Goal: Information Seeking & Learning: Learn about a topic

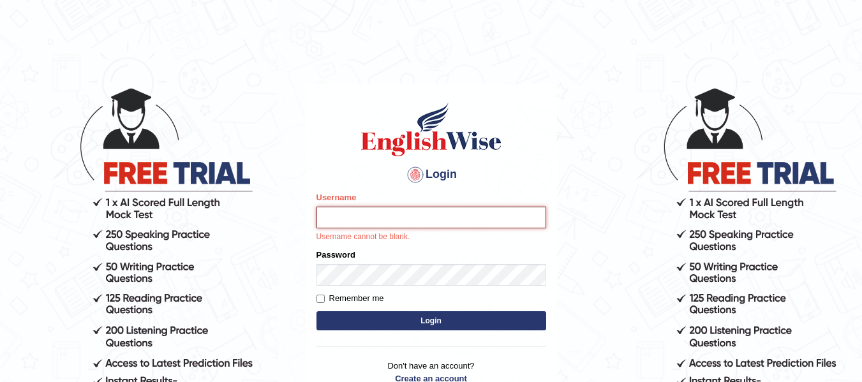
type input "Suman_Gurung"
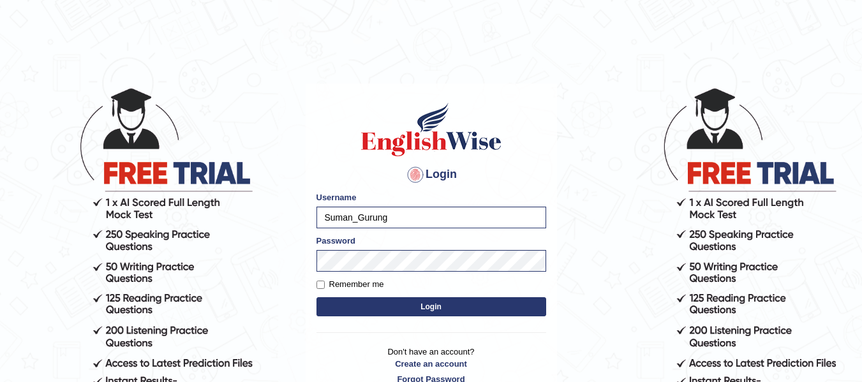
click at [316, 297] on button "Login" at bounding box center [431, 306] width 230 height 19
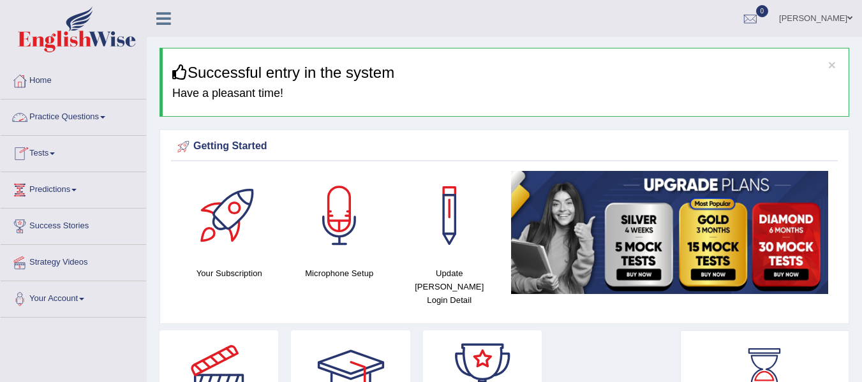
click at [79, 115] on link "Practice Questions" at bounding box center [73, 115] width 145 height 32
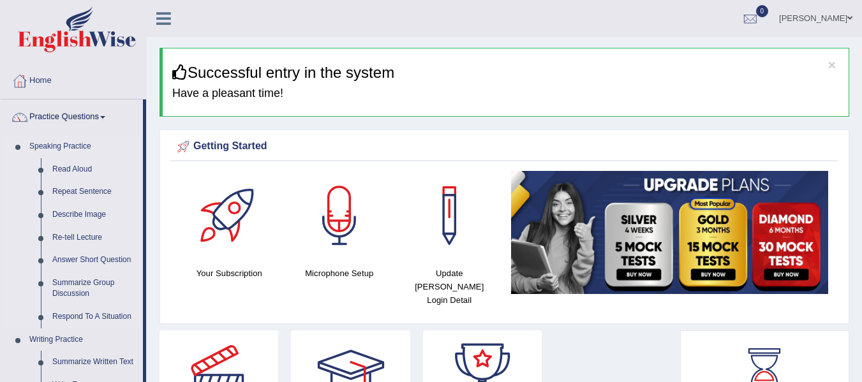
click at [19, 313] on li "Speaking Practice Read Aloud Repeat Sentence Describe Image Re-tell Lecture Ans…" at bounding box center [72, 231] width 142 height 193
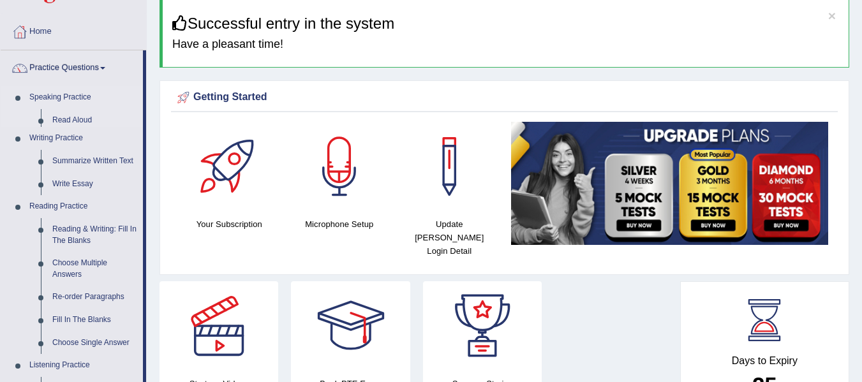
scroll to position [51, 0]
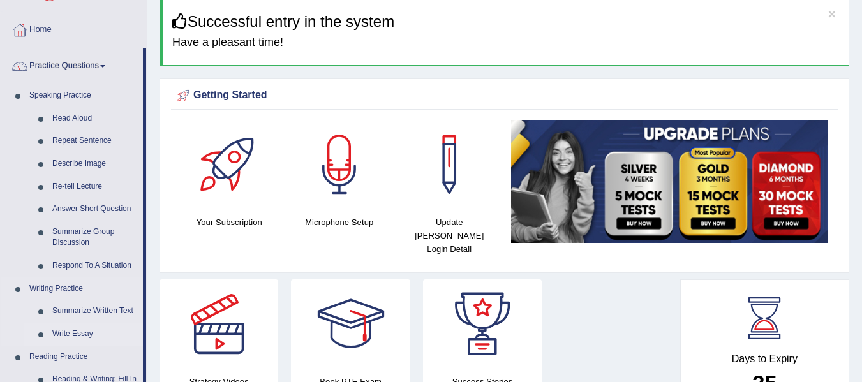
click at [82, 334] on link "Write Essay" at bounding box center [95, 334] width 96 height 23
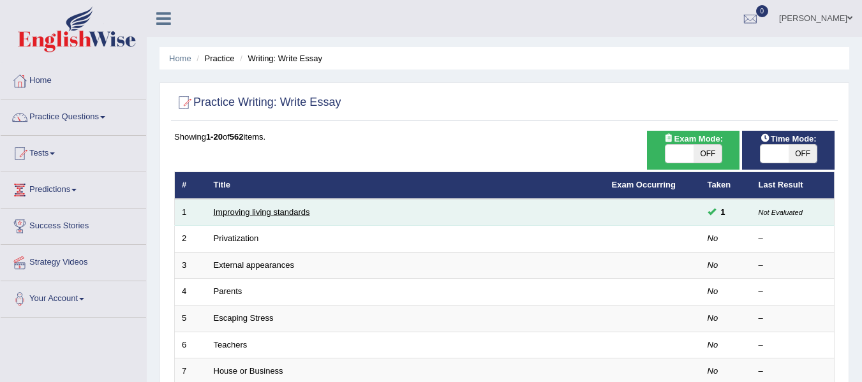
click at [267, 211] on link "Improving living standards" at bounding box center [262, 212] width 96 height 10
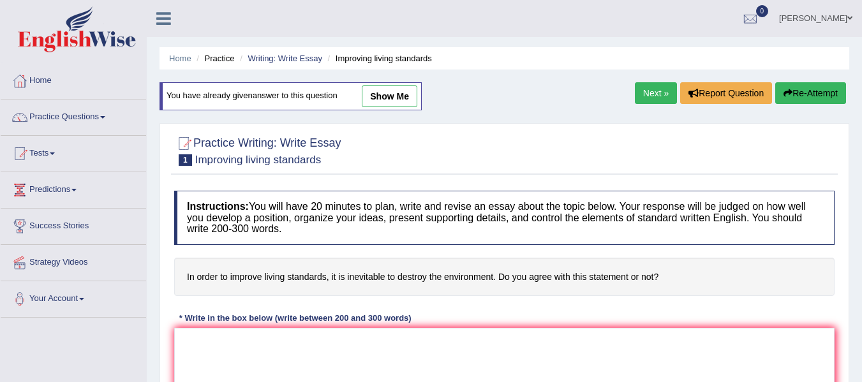
click at [321, 294] on h4 "In order to improve living standards, it is inevitable to destroy the environme…" at bounding box center [504, 277] width 660 height 39
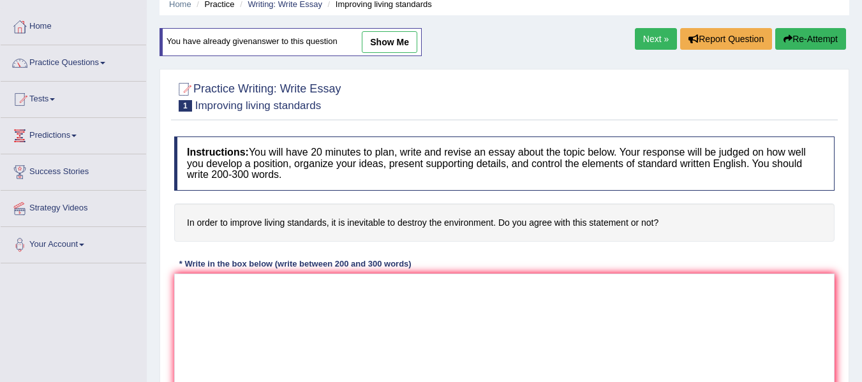
scroll to position [77, 0]
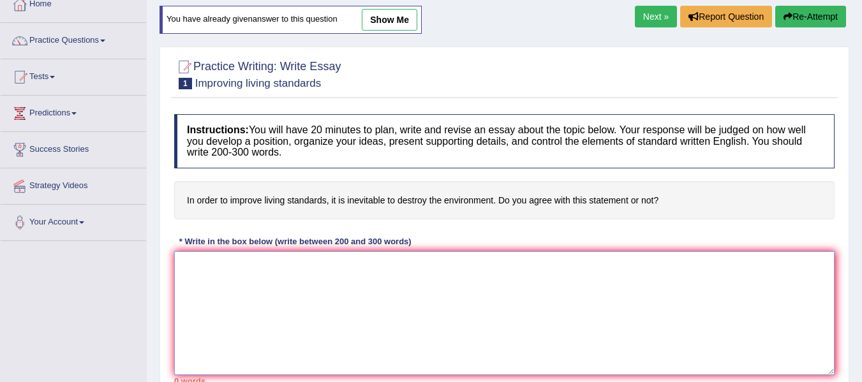
click at [298, 274] on textarea at bounding box center [504, 313] width 660 height 124
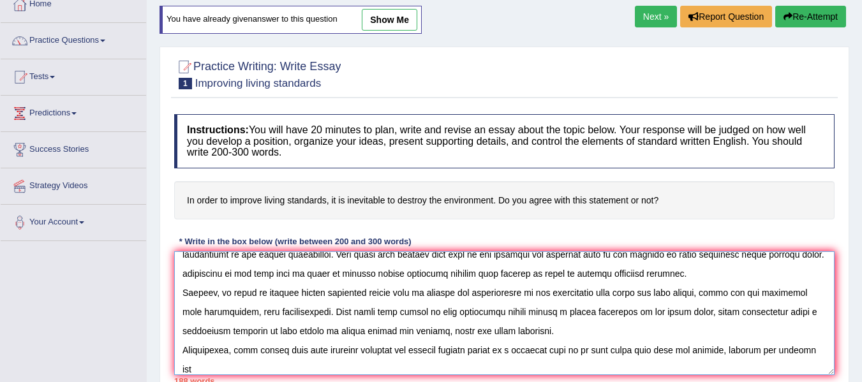
scroll to position [68, 0]
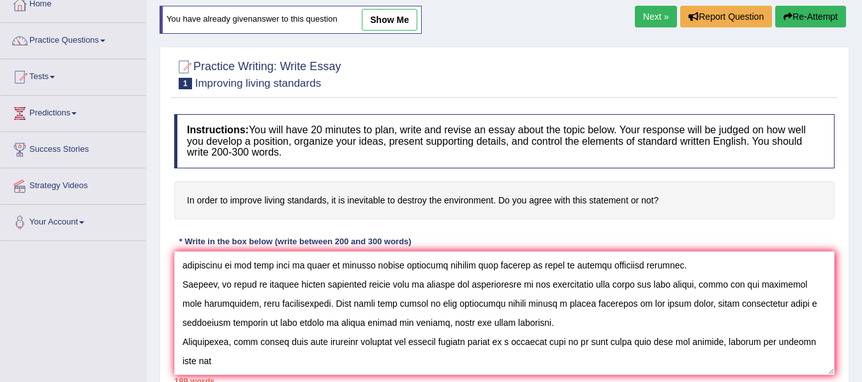
click at [455, 226] on div "Instructions: You will have 20 minutes to plan, write and revise an essay about…" at bounding box center [504, 249] width 666 height 283
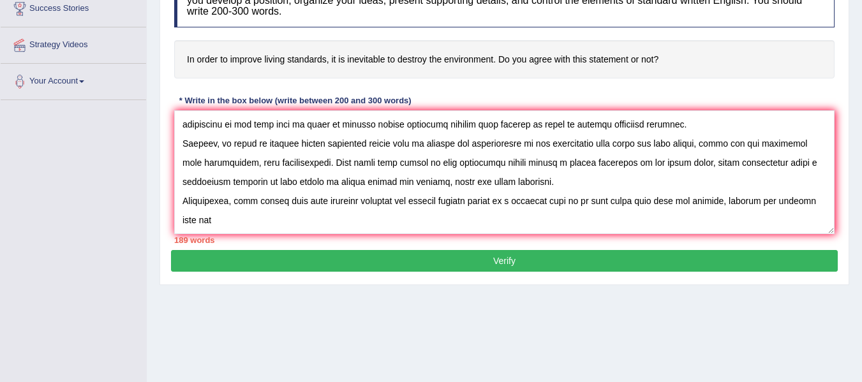
scroll to position [179, 0]
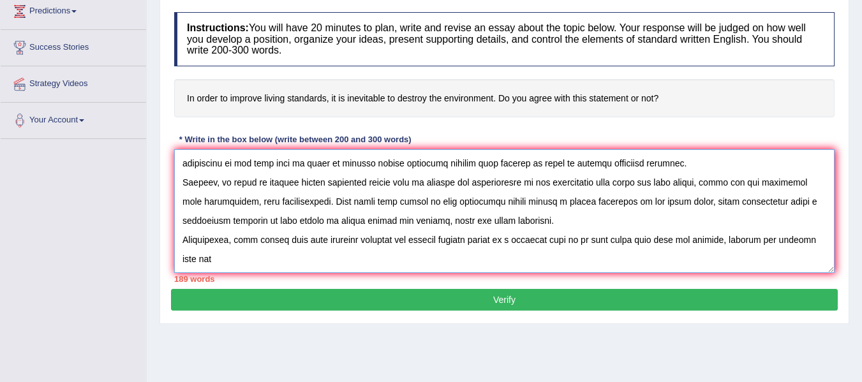
click at [253, 261] on textarea at bounding box center [504, 211] width 660 height 124
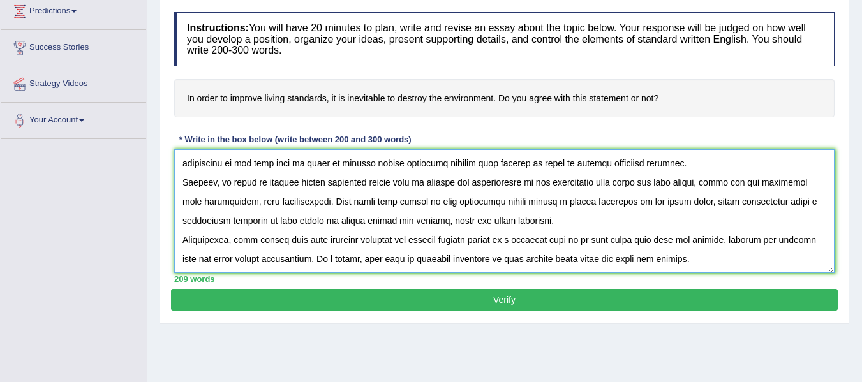
click at [327, 261] on textarea at bounding box center [504, 211] width 660 height 124
click at [373, 260] on textarea at bounding box center [504, 211] width 660 height 124
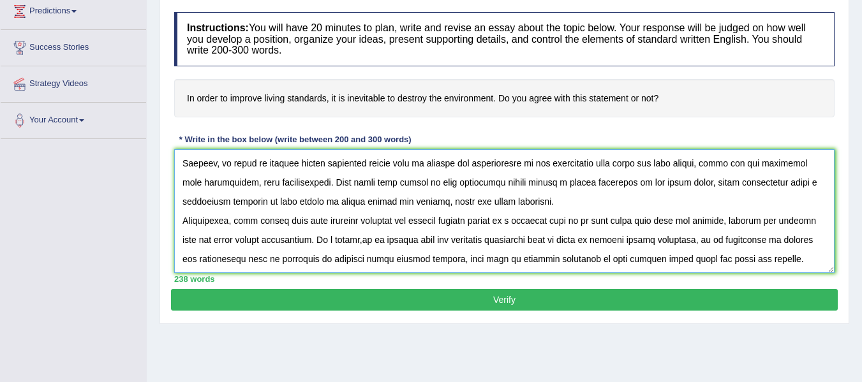
type textarea "In today's rapidly changing world, the issue of in order to improve living stan…"
click at [430, 305] on button "Verify" at bounding box center [504, 300] width 666 height 22
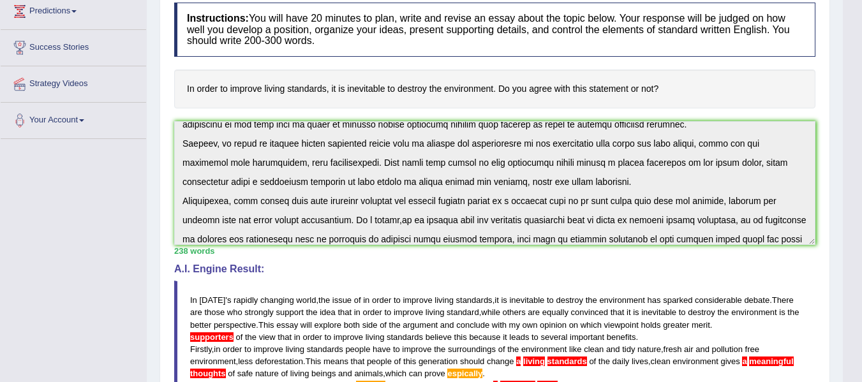
click at [452, 261] on div "Instructions: You will have 20 minutes to plan, write and revise an essay about…" at bounding box center [494, 274] width 647 height 556
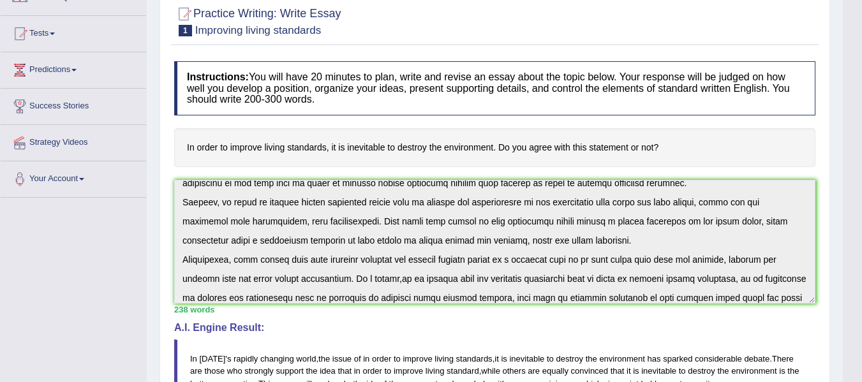
scroll to position [0, 0]
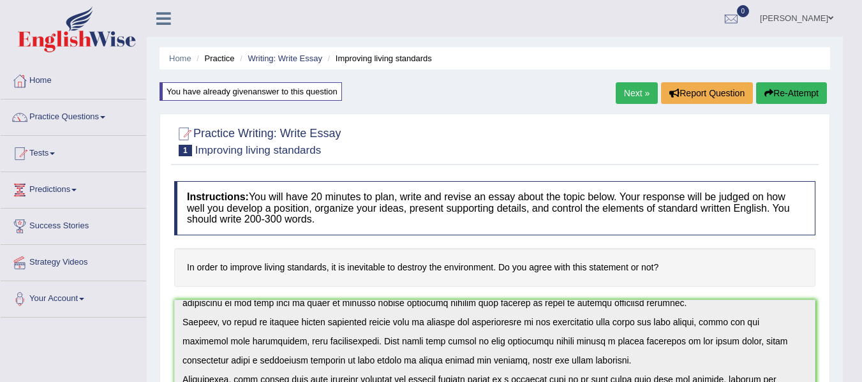
click at [632, 91] on link "Next »" at bounding box center [636, 93] width 42 height 22
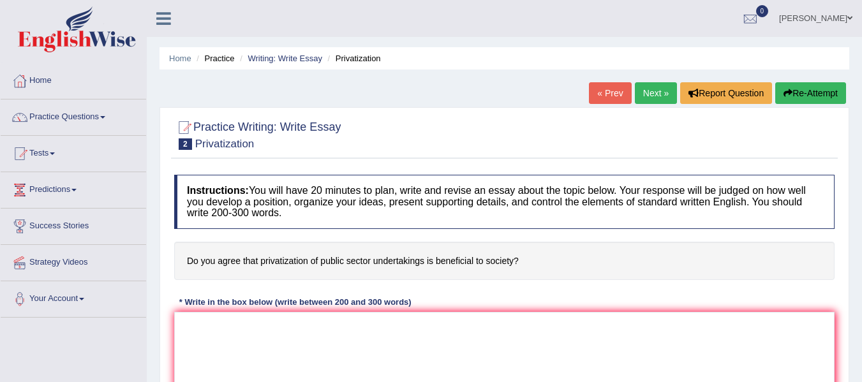
click at [646, 94] on link "Next »" at bounding box center [656, 93] width 42 height 22
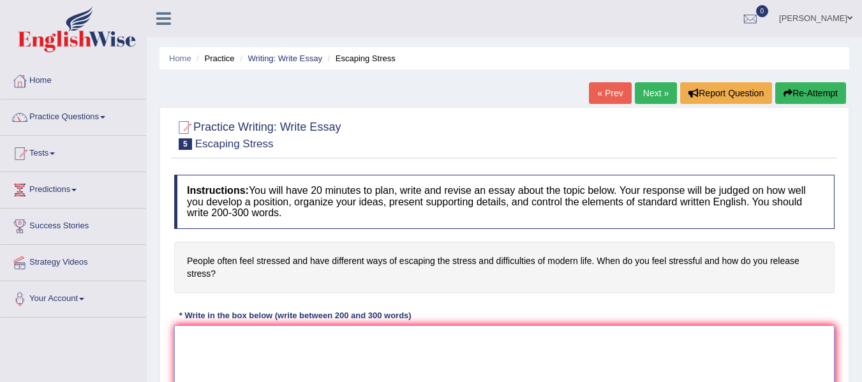
click at [408, 332] on textarea at bounding box center [504, 387] width 660 height 124
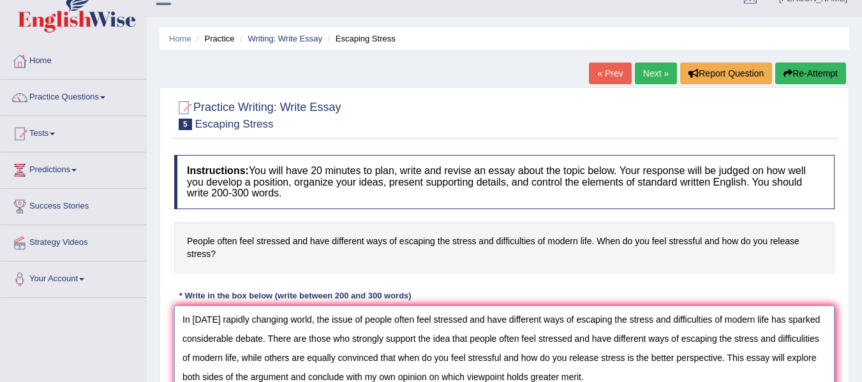
scroll to position [39, 0]
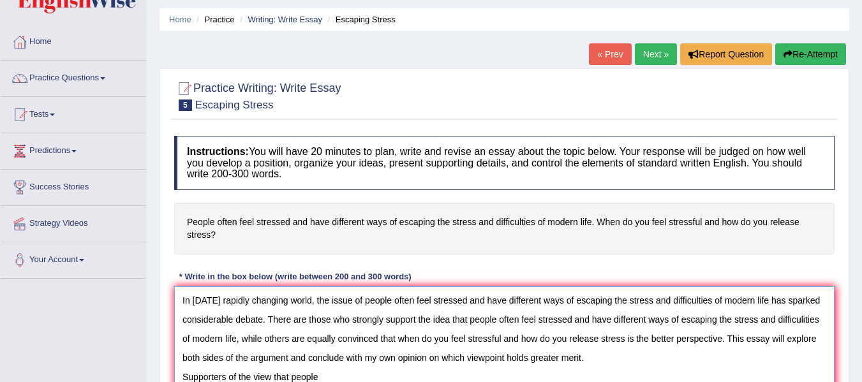
click at [187, 378] on textarea "In today's rapidly changing world, the issue of people often feel stressed and …" at bounding box center [504, 348] width 660 height 124
click at [374, 374] on textarea "In today's rapidly changing world, the issue of people often feel stressed and …" at bounding box center [504, 348] width 660 height 124
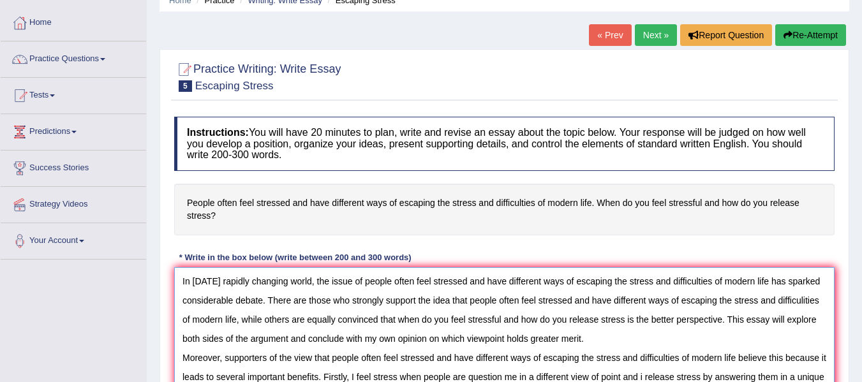
scroll to position [66, 0]
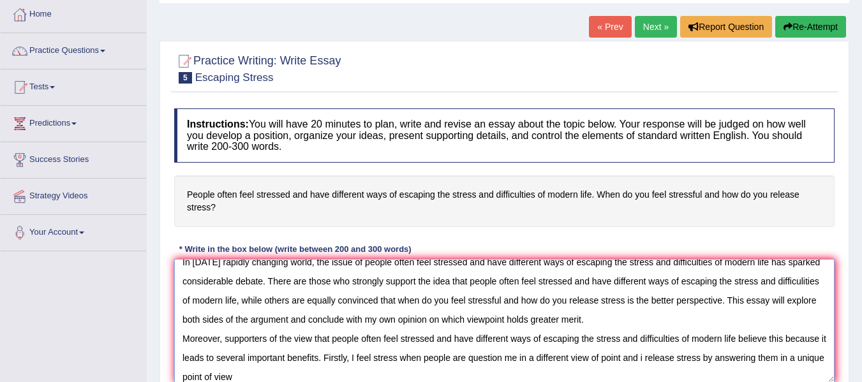
click at [392, 345] on textarea "In today's rapidly changing world, the issue of people often feel stressed and …" at bounding box center [504, 321] width 660 height 124
click at [454, 239] on div "Instructions: You will have 20 minutes to plan, write and revise an essay about…" at bounding box center [504, 250] width 666 height 297
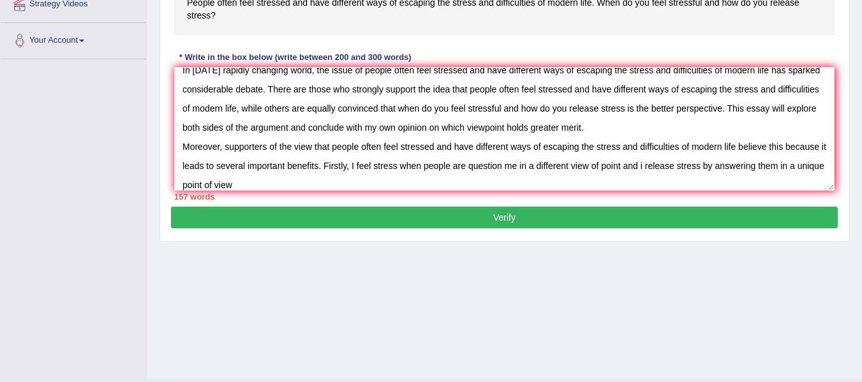
scroll to position [270, 0]
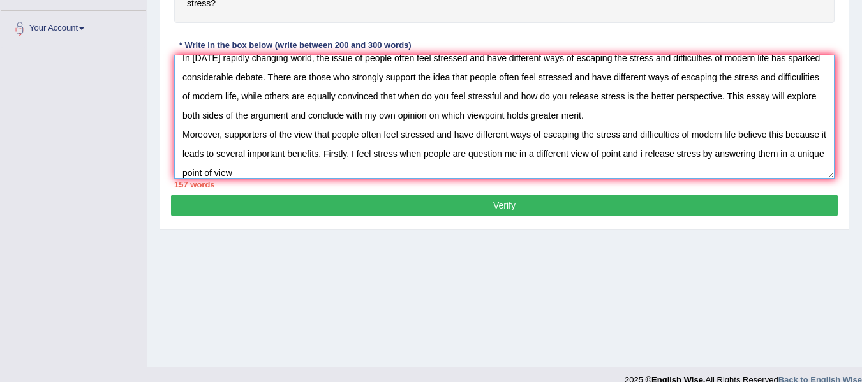
click at [325, 169] on textarea "In today's rapidly changing world, the issue of people often feel stressed and …" at bounding box center [504, 117] width 660 height 124
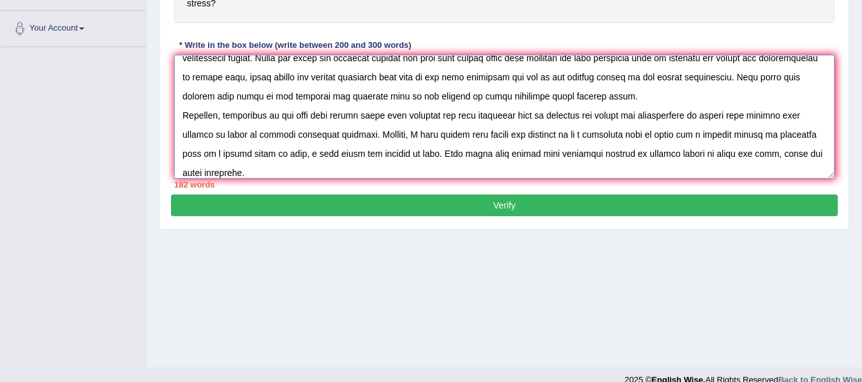
scroll to position [49, 0]
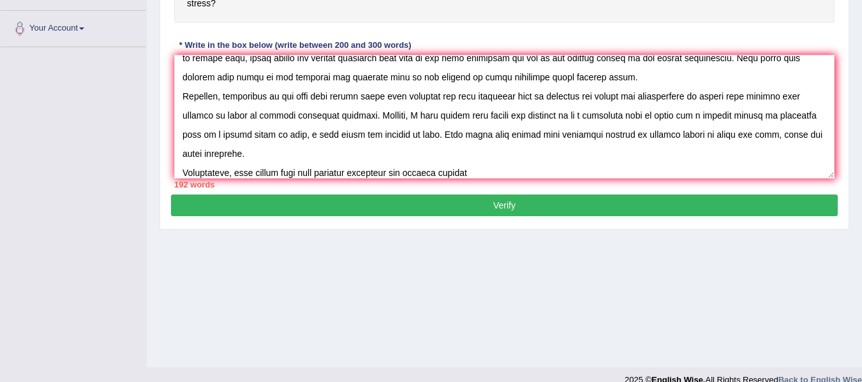
click at [351, 330] on div "Home Practice Writing: Write Essay Escaping Stress « Prev Next » Report Questio…" at bounding box center [504, 49] width 715 height 638
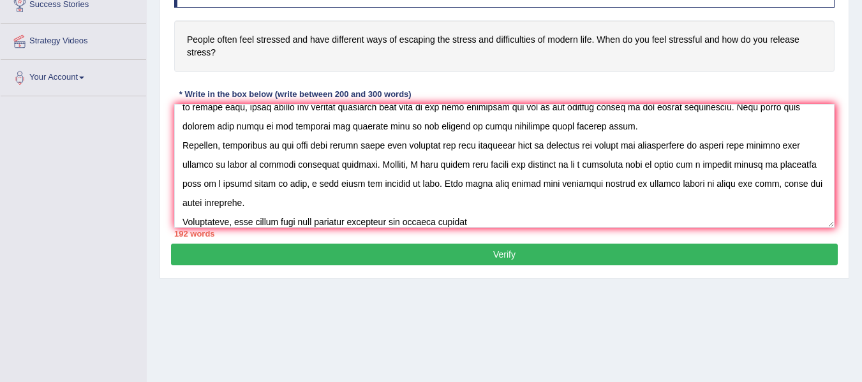
scroll to position [219, 0]
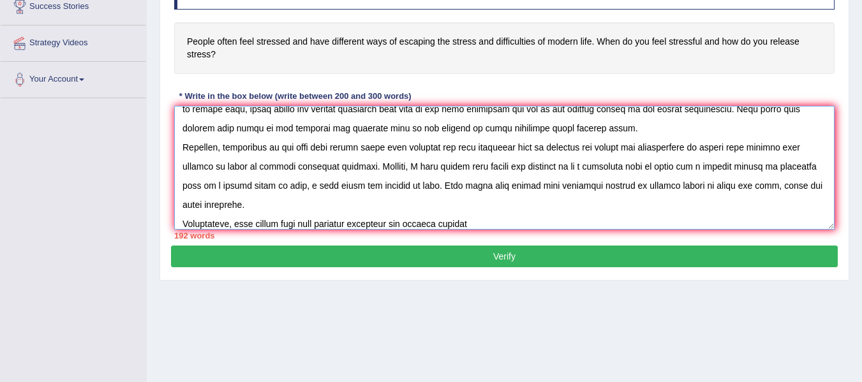
click at [503, 227] on textarea at bounding box center [504, 168] width 660 height 124
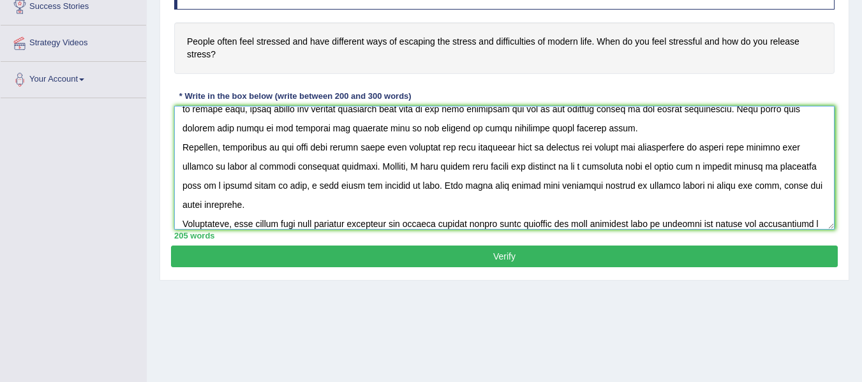
scroll to position [68, 0]
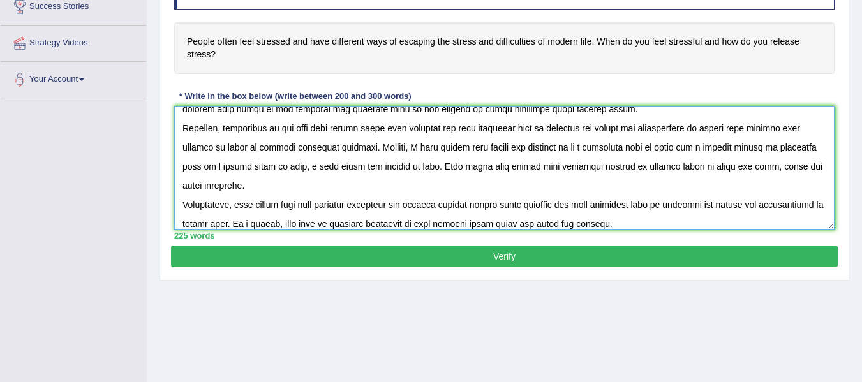
type textarea "In today's rapidly changing world, the issue of people often feel stressed and …"
click at [485, 258] on button "Verify" at bounding box center [504, 257] width 666 height 22
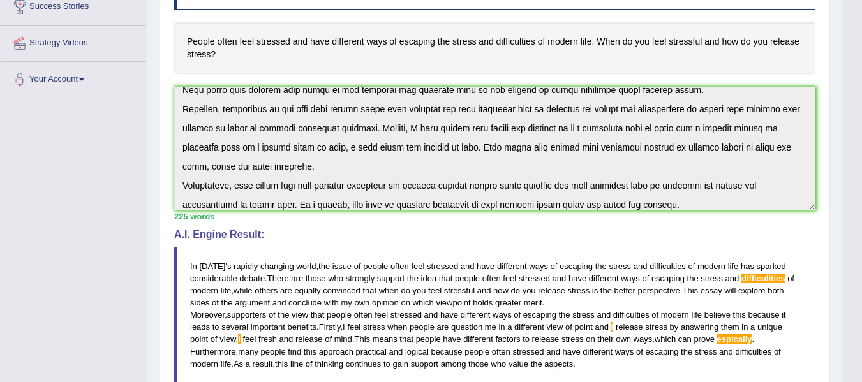
click at [527, 235] on h4 "A.I. Engine Result:" at bounding box center [494, 234] width 641 height 11
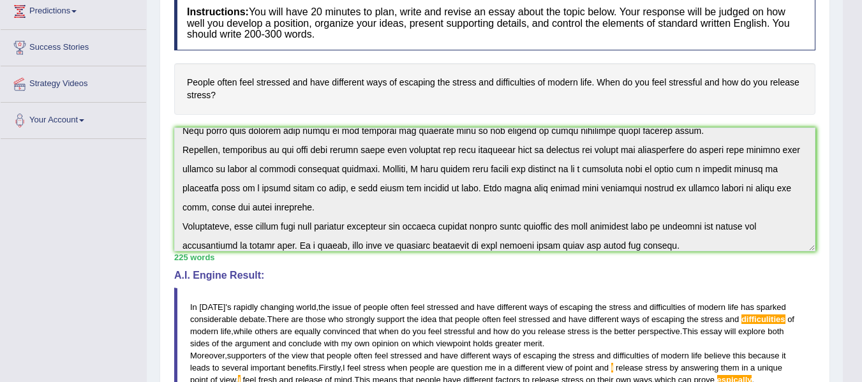
scroll to position [143, 0]
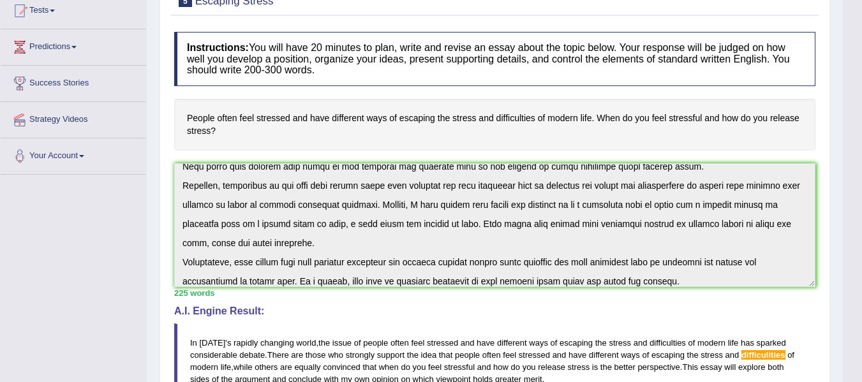
click at [553, 317] on div "A.I. Engine Result: In today ' s rapidly changing world , the issue of people o…" at bounding box center [494, 382] width 641 height 154
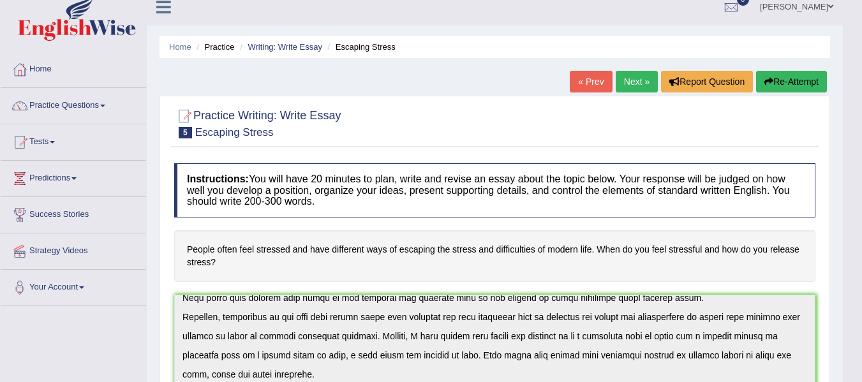
scroll to position [0, 0]
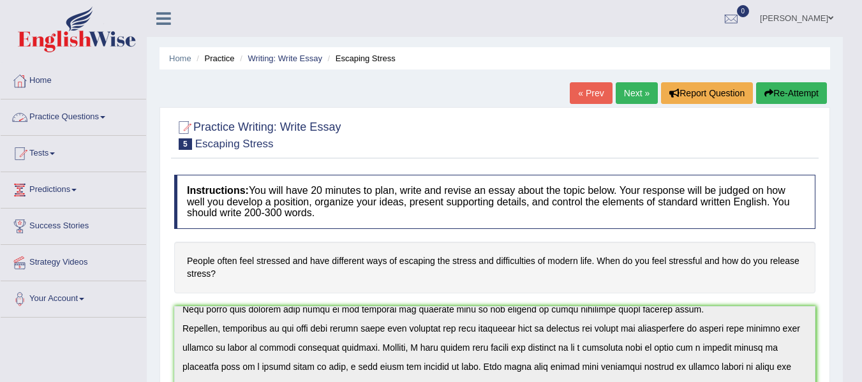
click at [94, 120] on link "Practice Questions" at bounding box center [73, 115] width 145 height 32
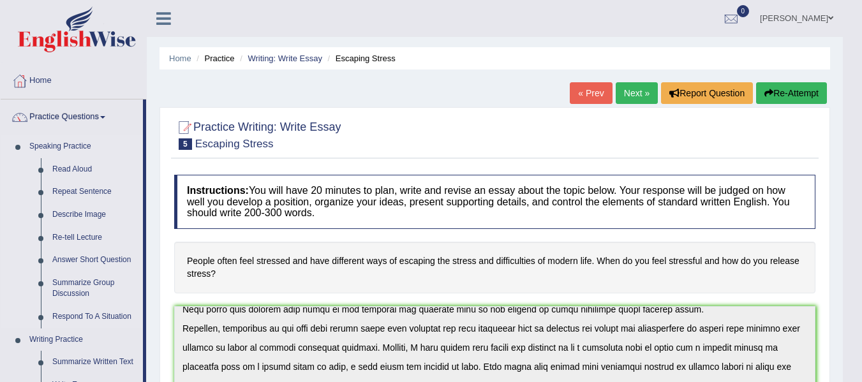
click at [22, 274] on li "Speaking Practice Read Aloud Repeat Sentence Describe Image Re-tell Lecture Ans…" at bounding box center [72, 231] width 142 height 193
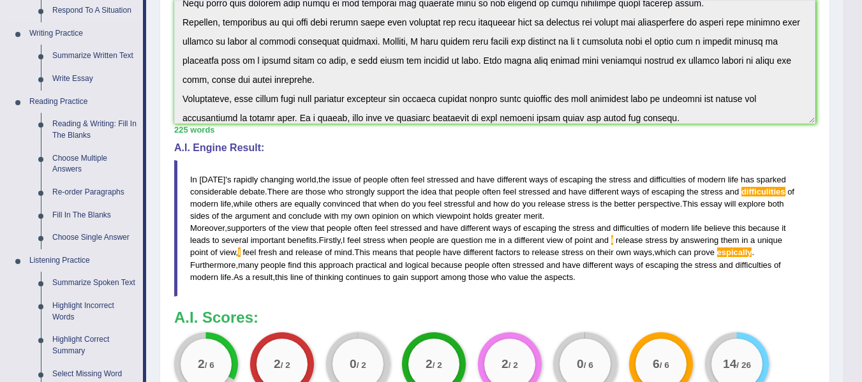
scroll to position [332, 0]
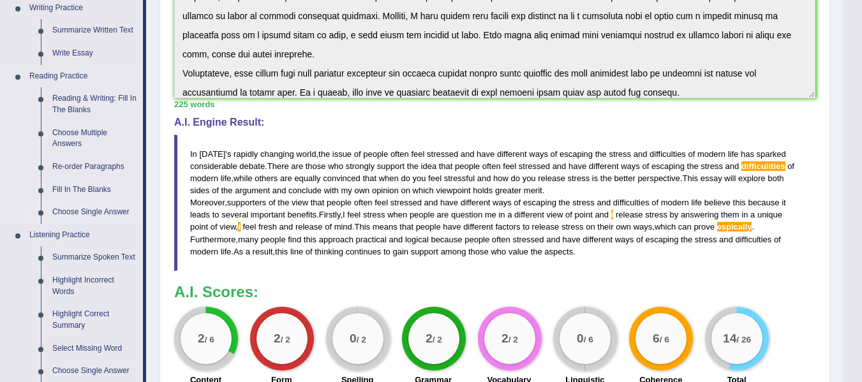
click at [96, 207] on link "Choose Single Answer" at bounding box center [95, 212] width 96 height 23
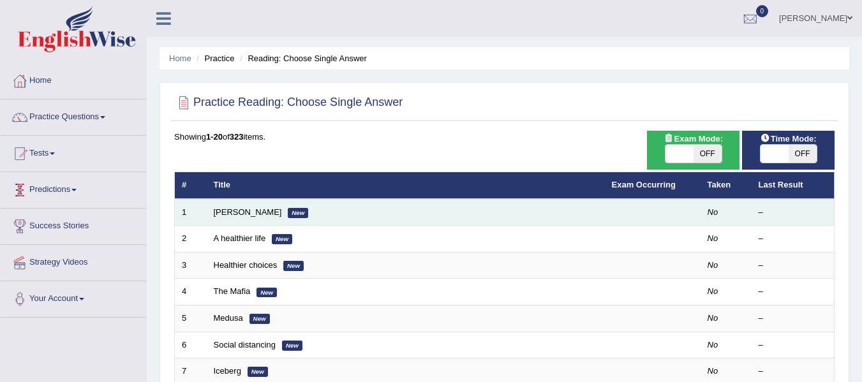
click at [212, 217] on td "[PERSON_NAME] New" at bounding box center [406, 212] width 398 height 27
click at [227, 209] on link "[PERSON_NAME]" at bounding box center [248, 212] width 68 height 10
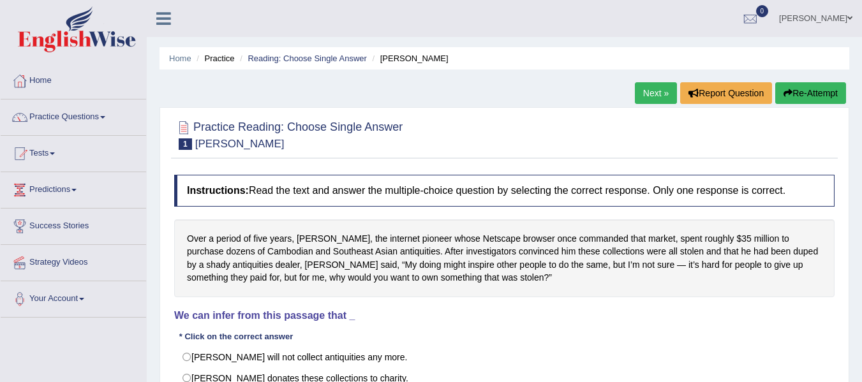
click at [323, 224] on div "Over a period of five years, [PERSON_NAME], the internet pioneer whose Netscape…" at bounding box center [504, 258] width 660 height 78
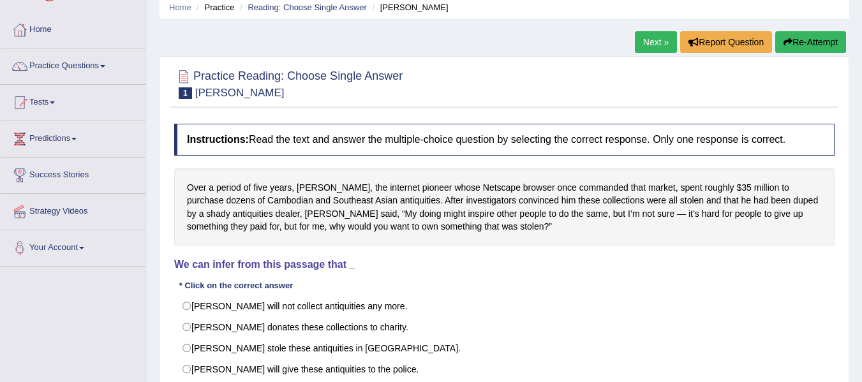
scroll to position [128, 0]
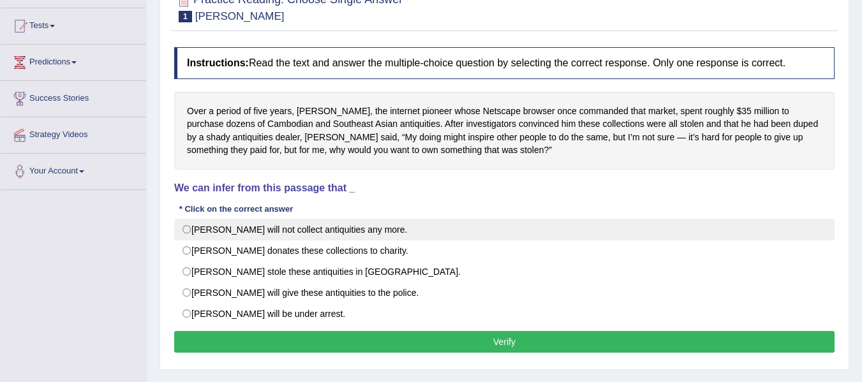
click at [348, 235] on label "[PERSON_NAME] will not collect antiquities any more." at bounding box center [504, 230] width 660 height 22
radio input "true"
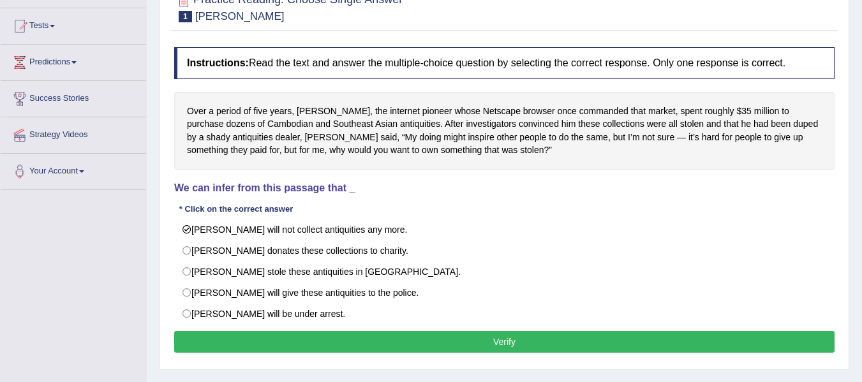
click at [350, 348] on button "Verify" at bounding box center [504, 342] width 660 height 22
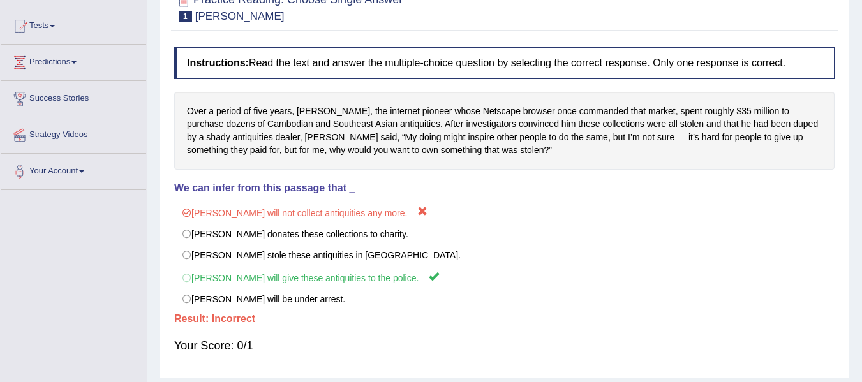
click at [741, 34] on div "Practice Reading: Choose Single Answer 1 Clark Instructions: Read the text and …" at bounding box center [503, 179] width 689 height 399
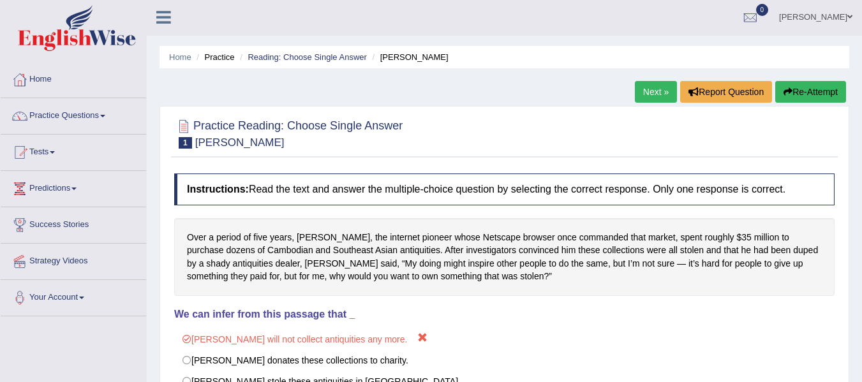
scroll to position [0, 0]
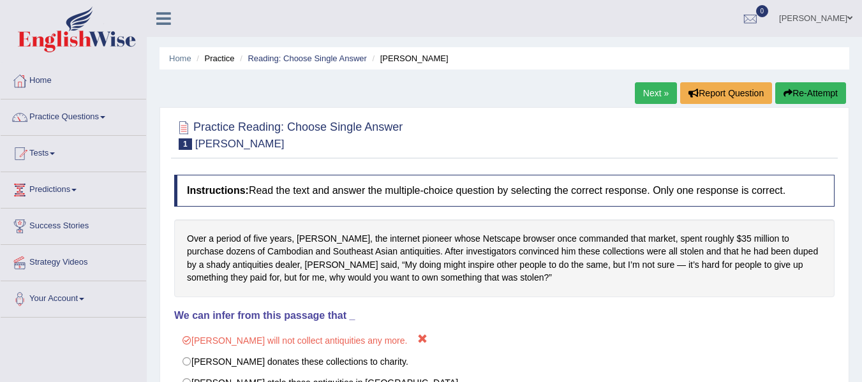
click at [838, 18] on link "Suman Gurung" at bounding box center [815, 16] width 92 height 33
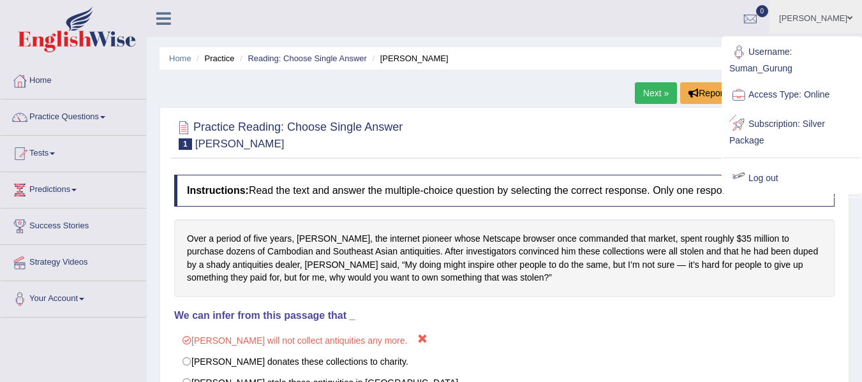
click at [789, 185] on link "Log out" at bounding box center [792, 178] width 138 height 29
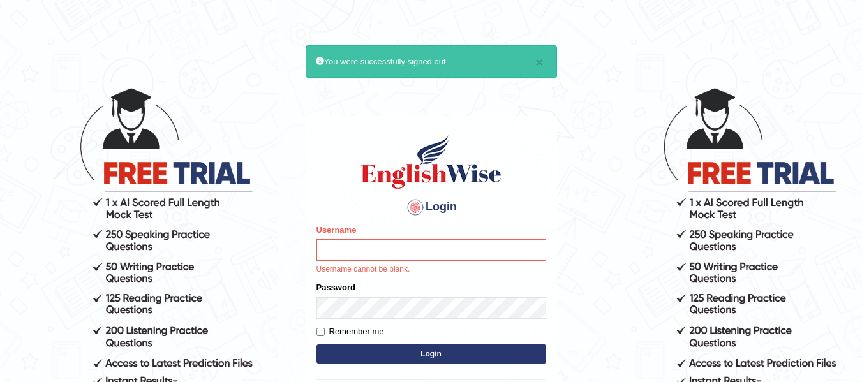
drag, startPoint x: 0, startPoint y: 0, endPoint x: 852, endPoint y: -77, distance: 855.6
click at [852, 0] on html "× You were successfully signed out Login Please fix the following errors: Usern…" at bounding box center [431, 191] width 862 height 382
